Goal: Information Seeking & Learning: Learn about a topic

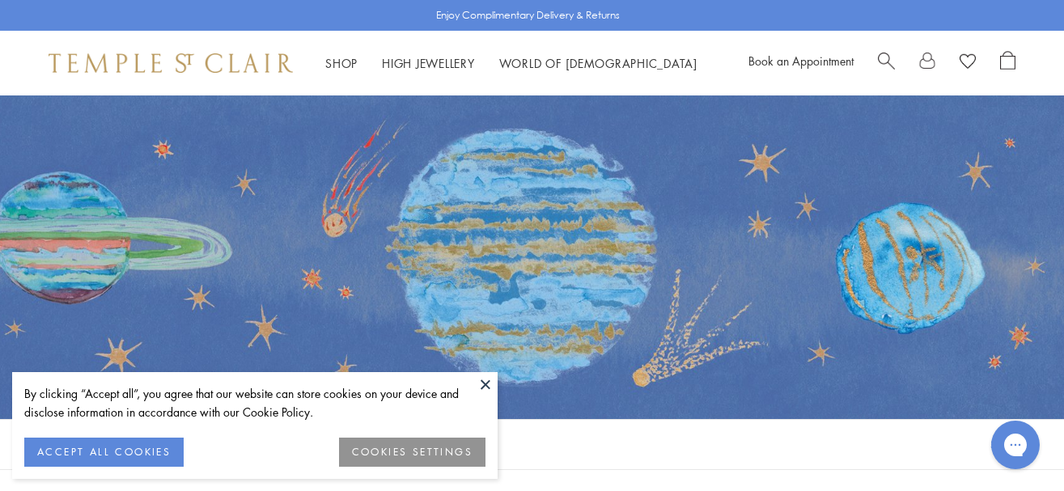
click at [171, 449] on button "ACCEPT ALL COOKIES" at bounding box center [103, 452] width 159 height 29
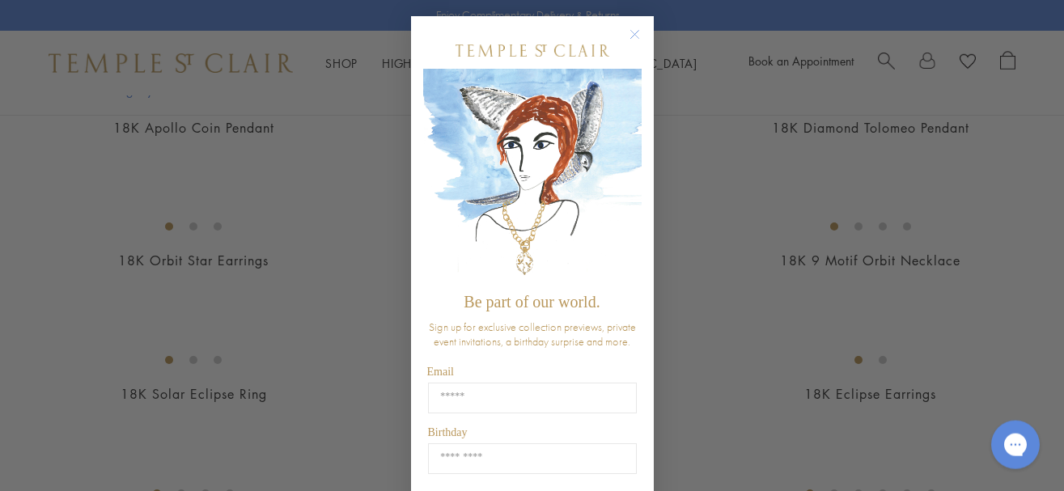
scroll to position [788, 0]
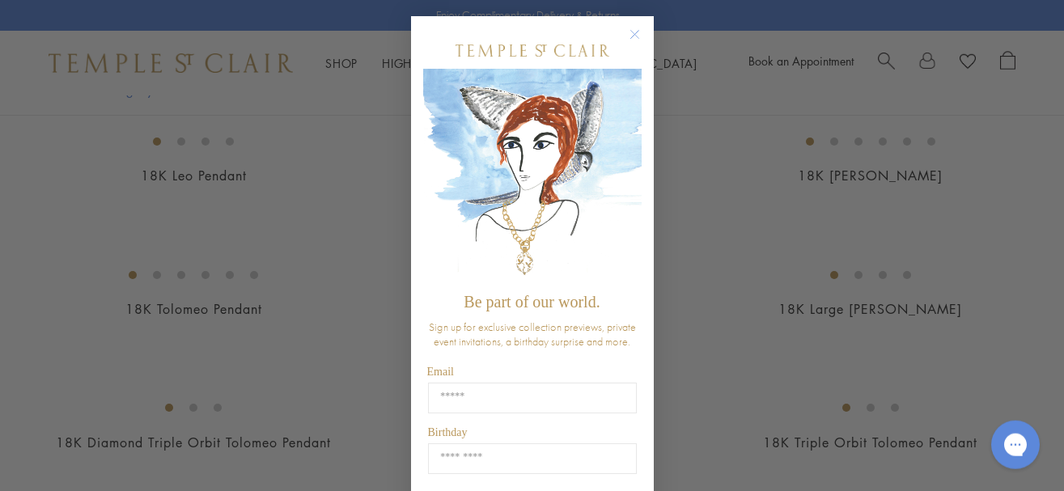
click at [634, 45] on button "Close dialog" at bounding box center [643, 42] width 20 height 20
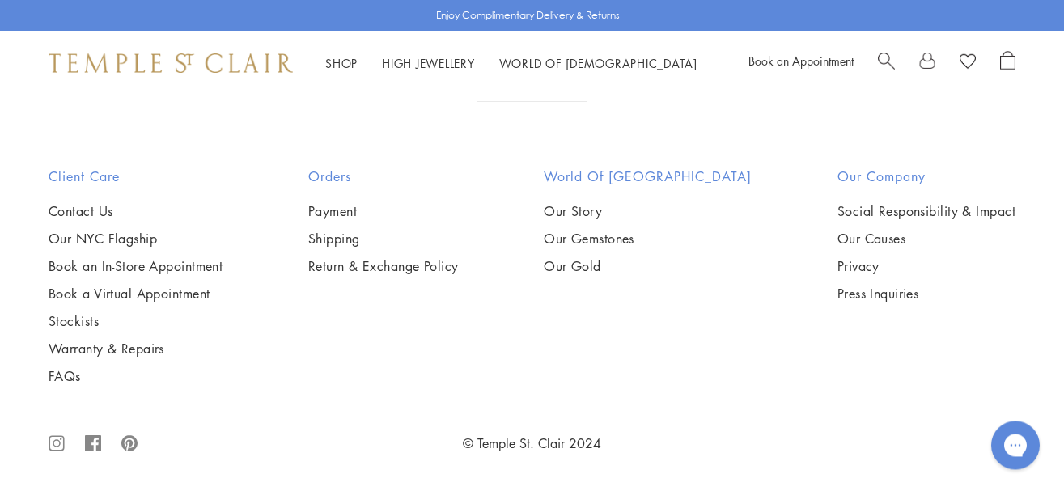
scroll to position [7265, 0]
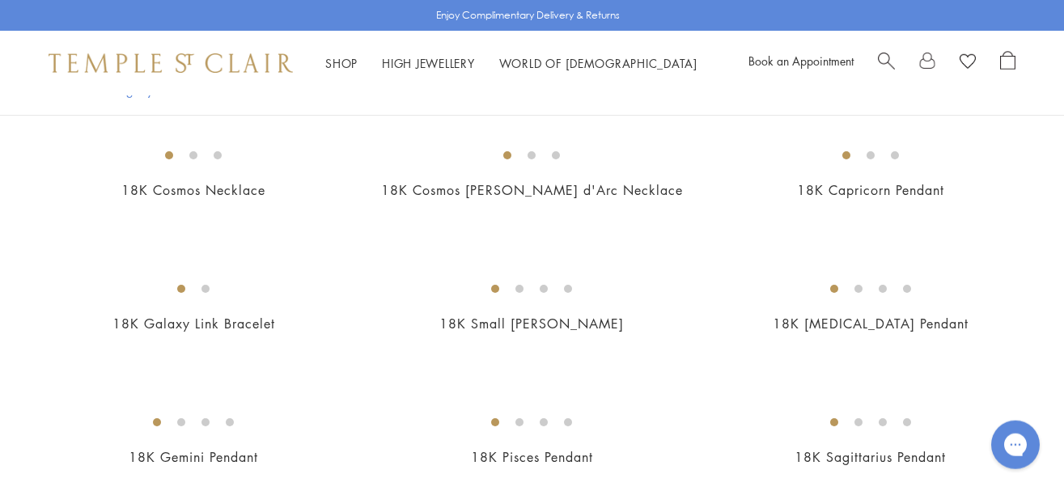
scroll to position [2104, 0]
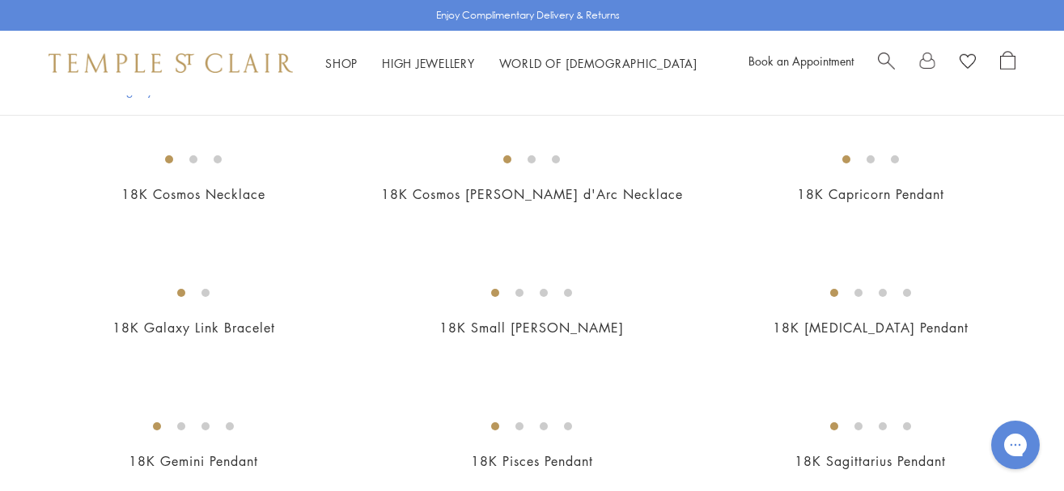
click at [0, 0] on img at bounding box center [0, 0] width 0 height 0
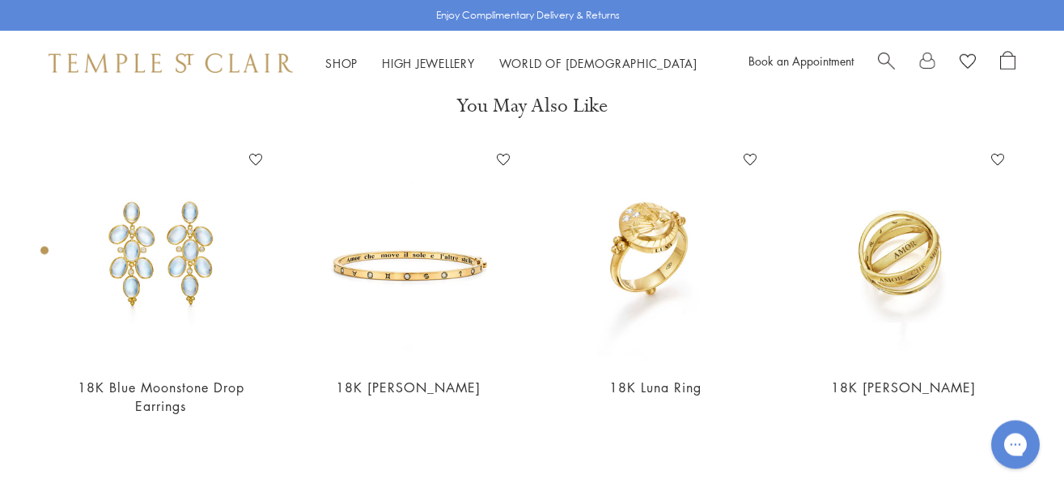
scroll to position [95, 0]
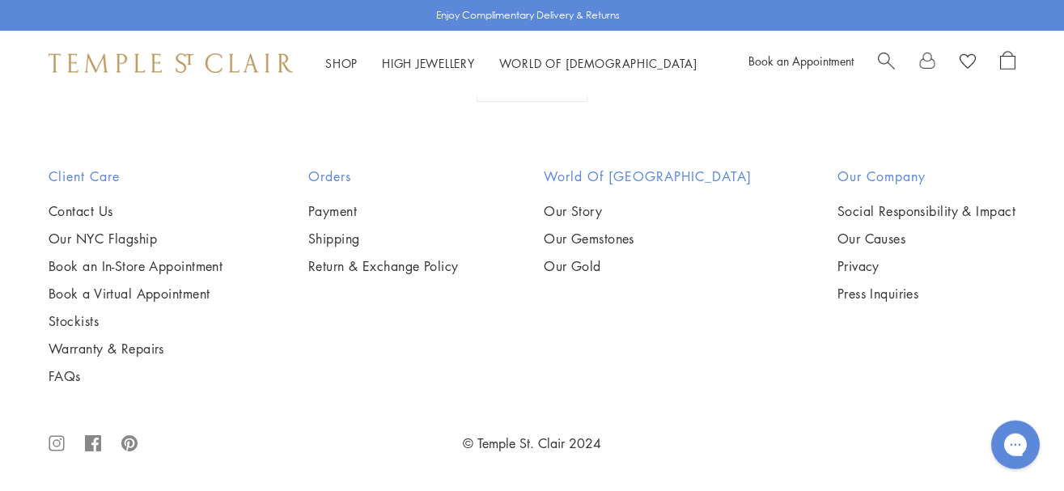
scroll to position [7356, 0]
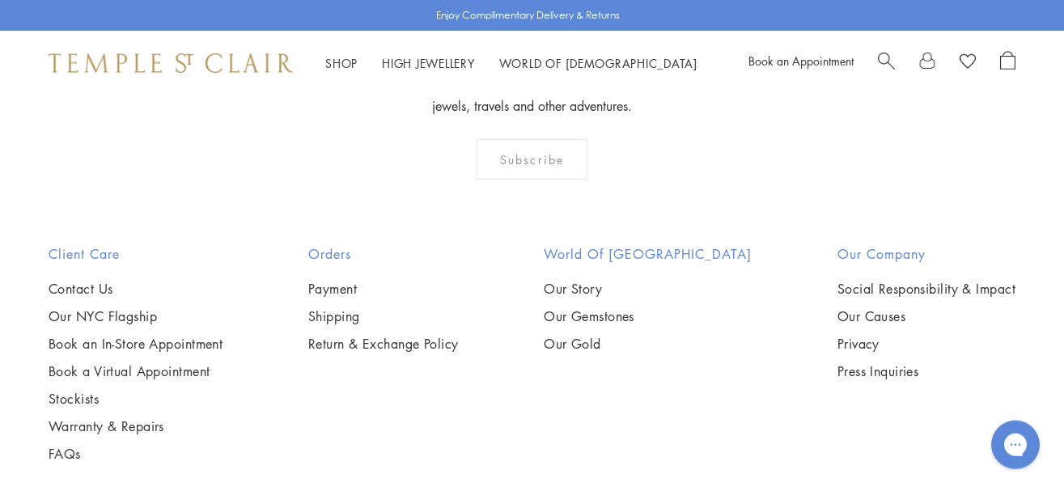
scroll to position [990, 0]
